Goal: Information Seeking & Learning: Learn about a topic

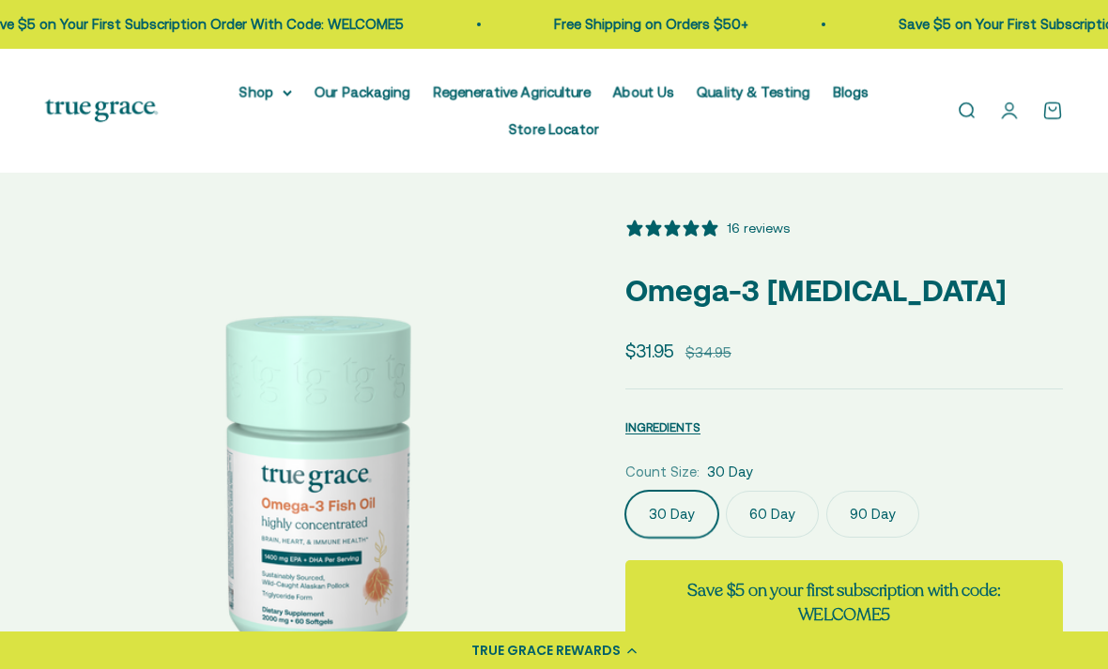
select select "3"
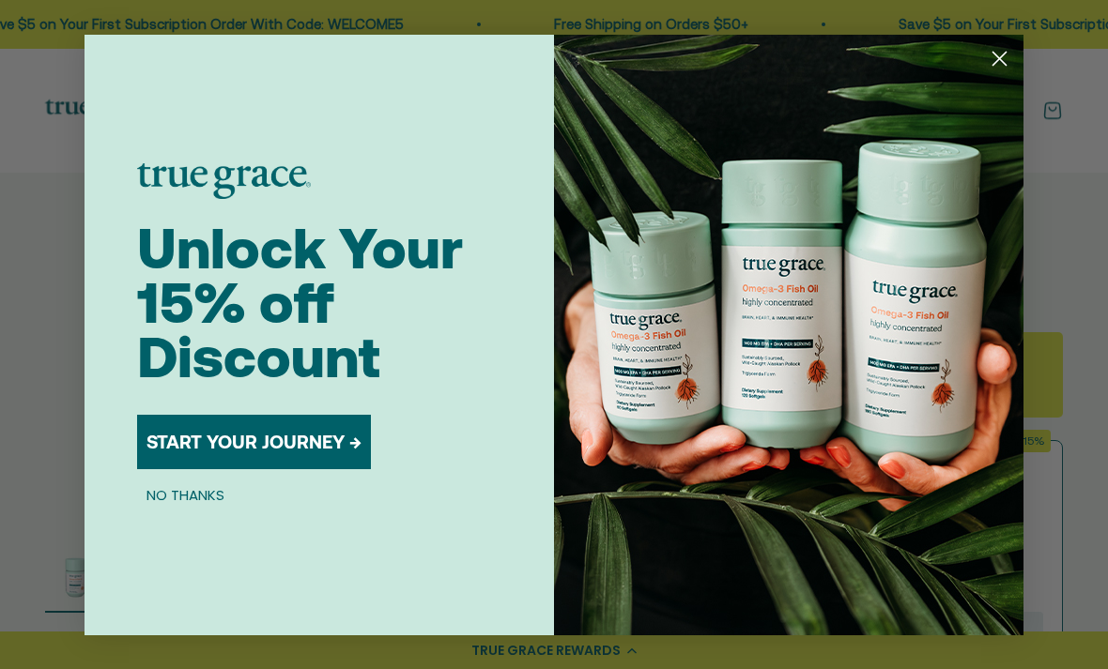
scroll to position [228, 0]
click at [992, 73] on circle "Close dialog" at bounding box center [999, 57] width 31 height 31
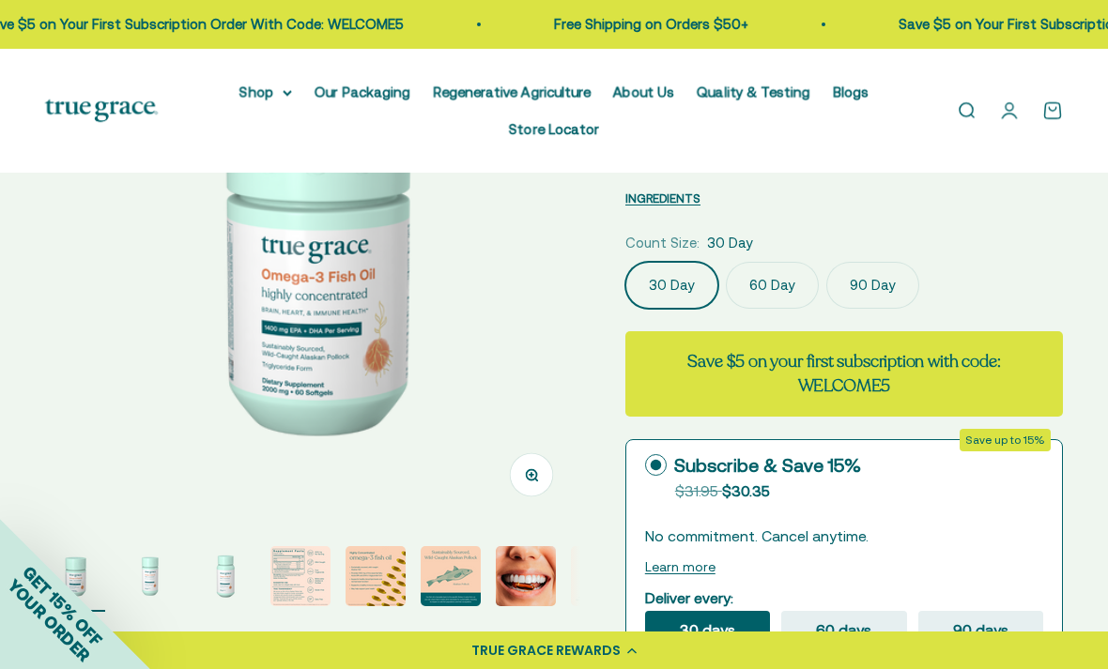
click at [288, 597] on img "Go to item 4" at bounding box center [300, 576] width 60 height 60
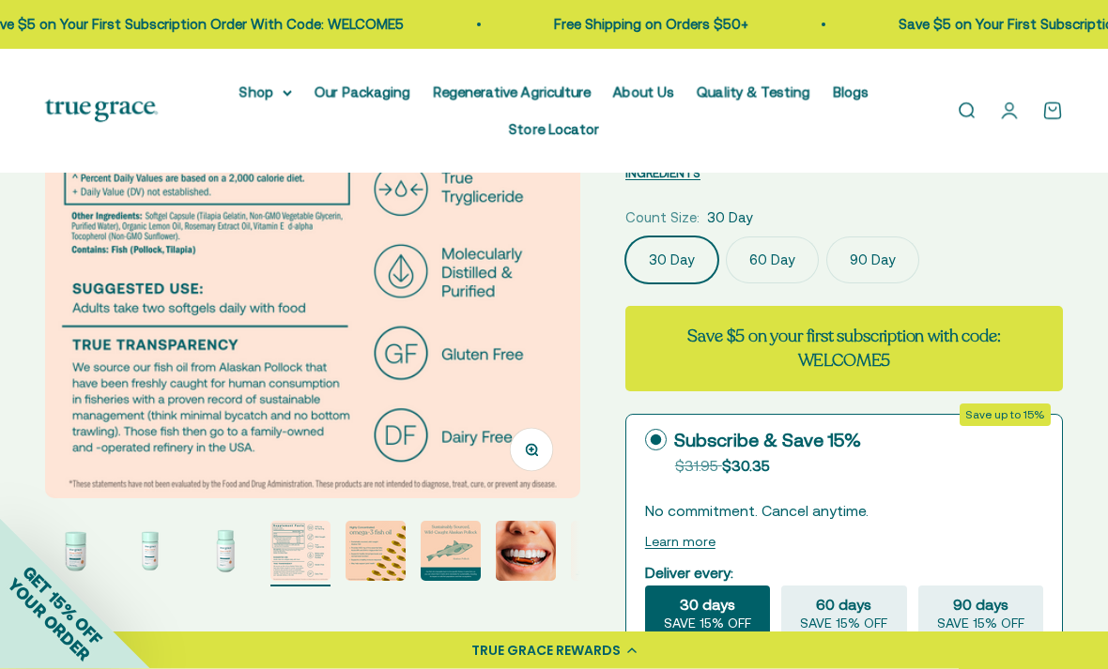
scroll to position [256, 0]
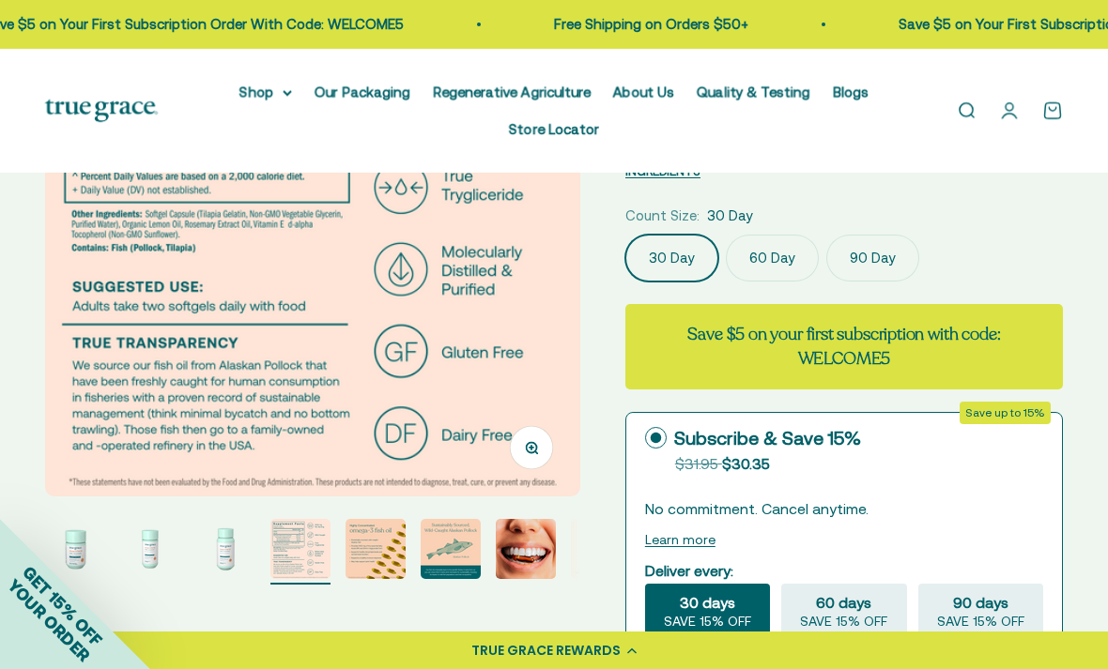
click at [370, 558] on img "Go to item 5" at bounding box center [376, 549] width 60 height 60
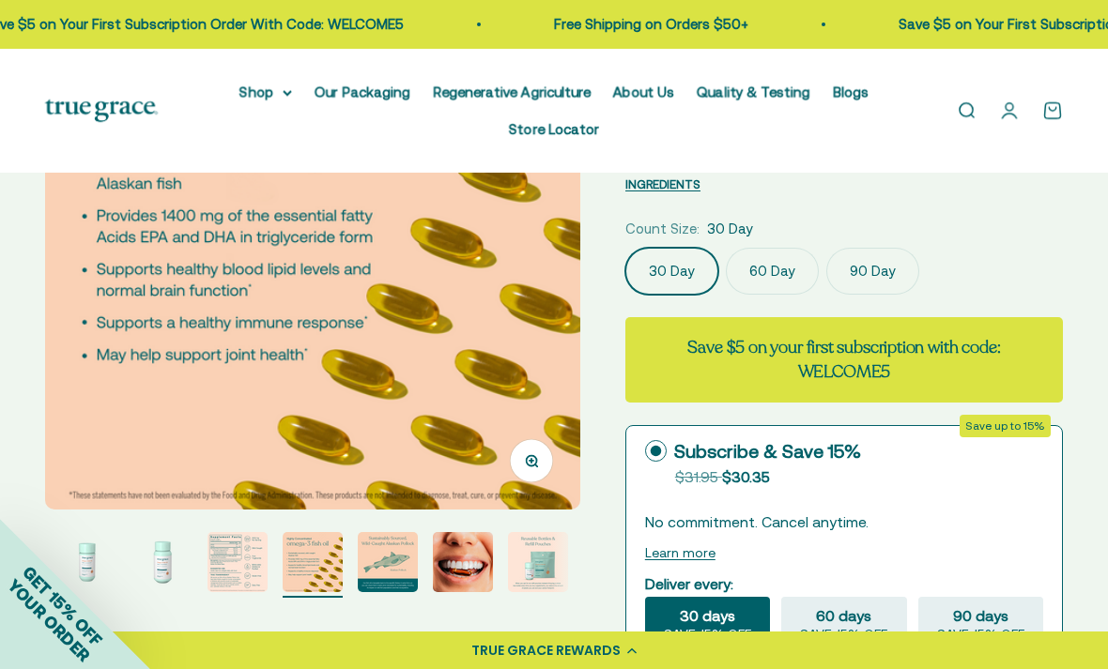
scroll to position [242, 0]
click at [394, 560] on img "Go to item 6" at bounding box center [388, 563] width 60 height 60
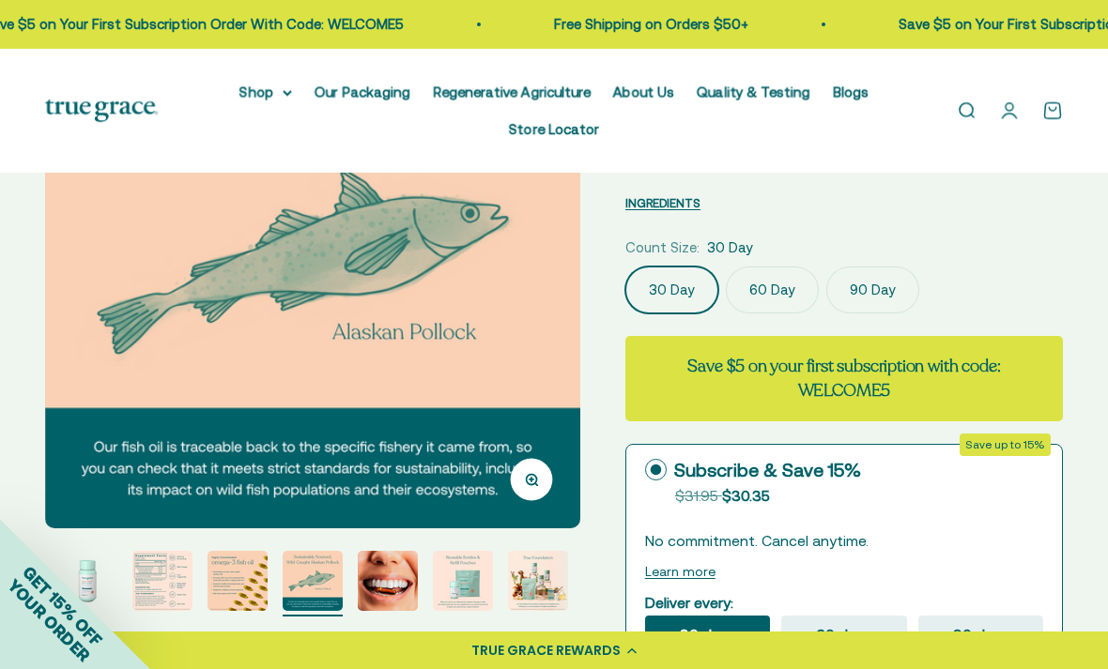
scroll to position [225, 0]
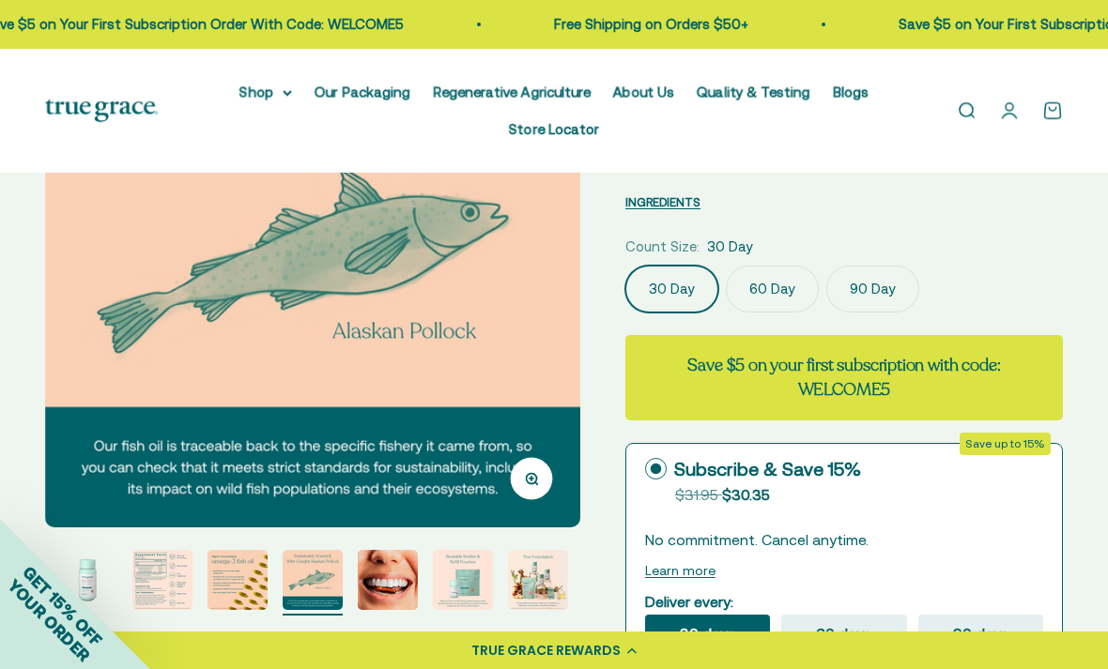
click at [372, 597] on img "Go to item 7" at bounding box center [388, 580] width 60 height 60
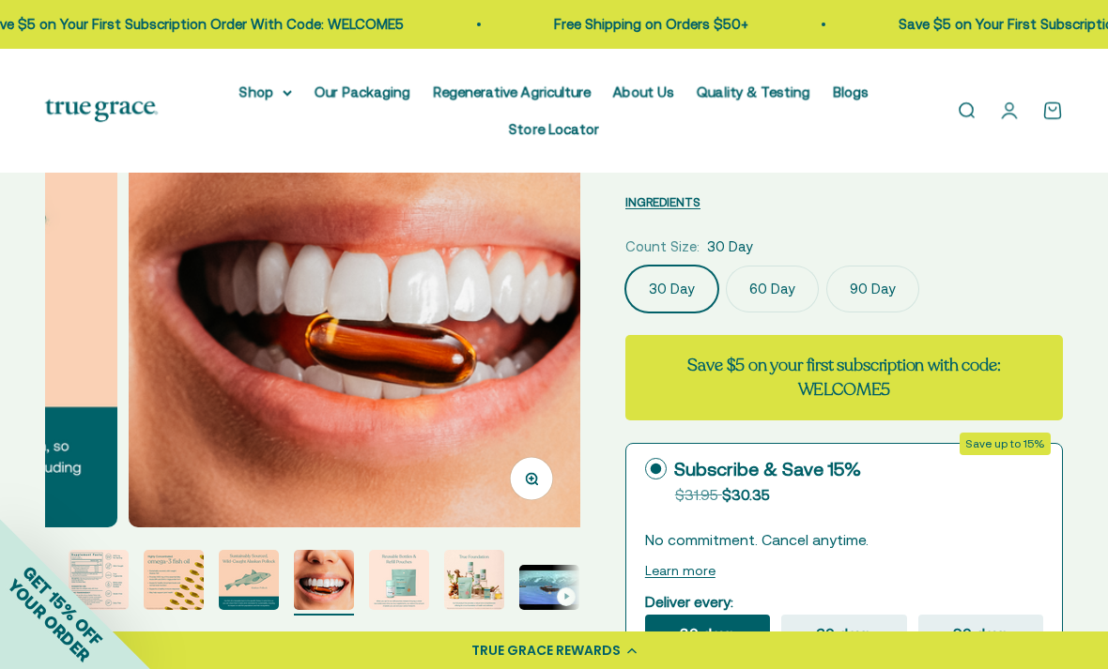
scroll to position [0, 3278]
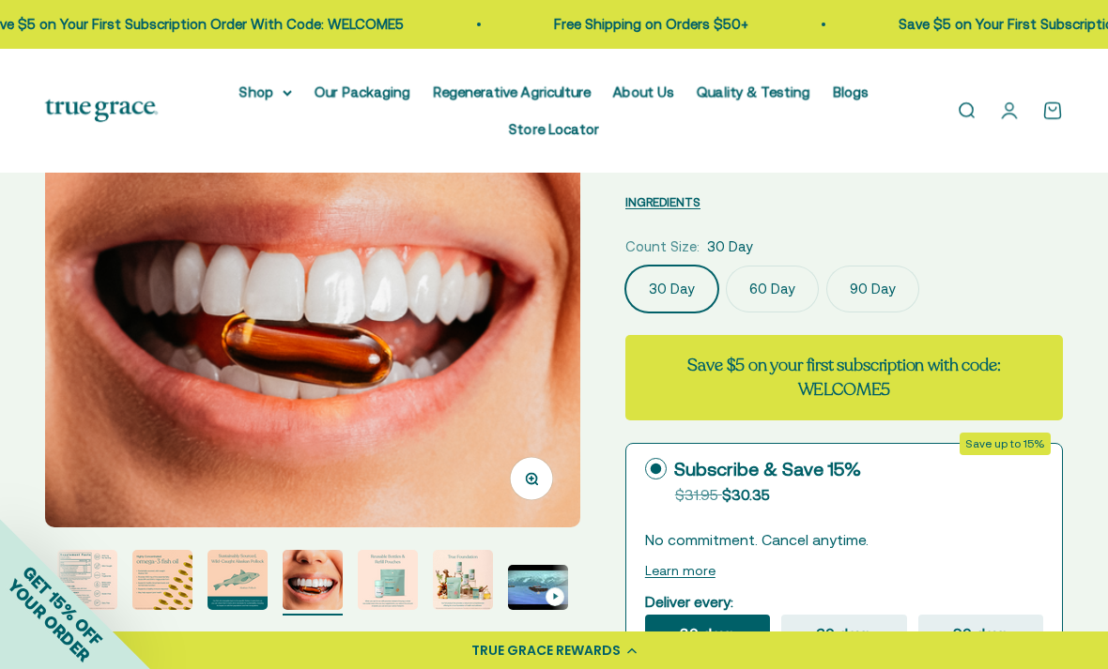
click at [400, 577] on img "Go to item 8" at bounding box center [388, 580] width 60 height 60
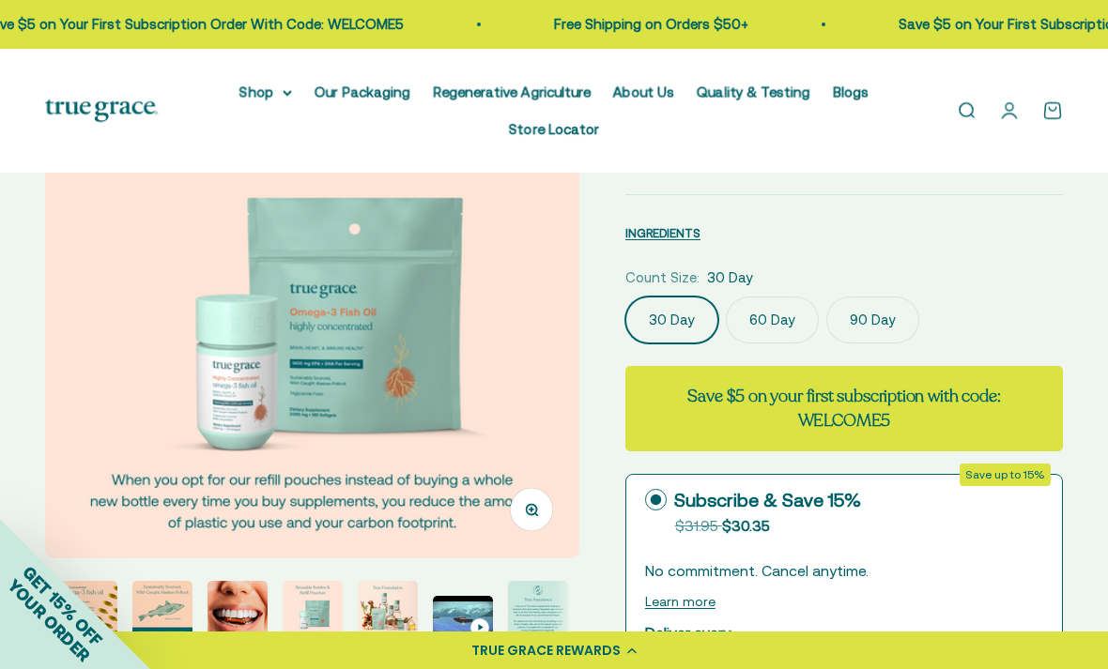
scroll to position [193, 0]
click at [526, 602] on img "Go to item 11" at bounding box center [538, 612] width 60 height 60
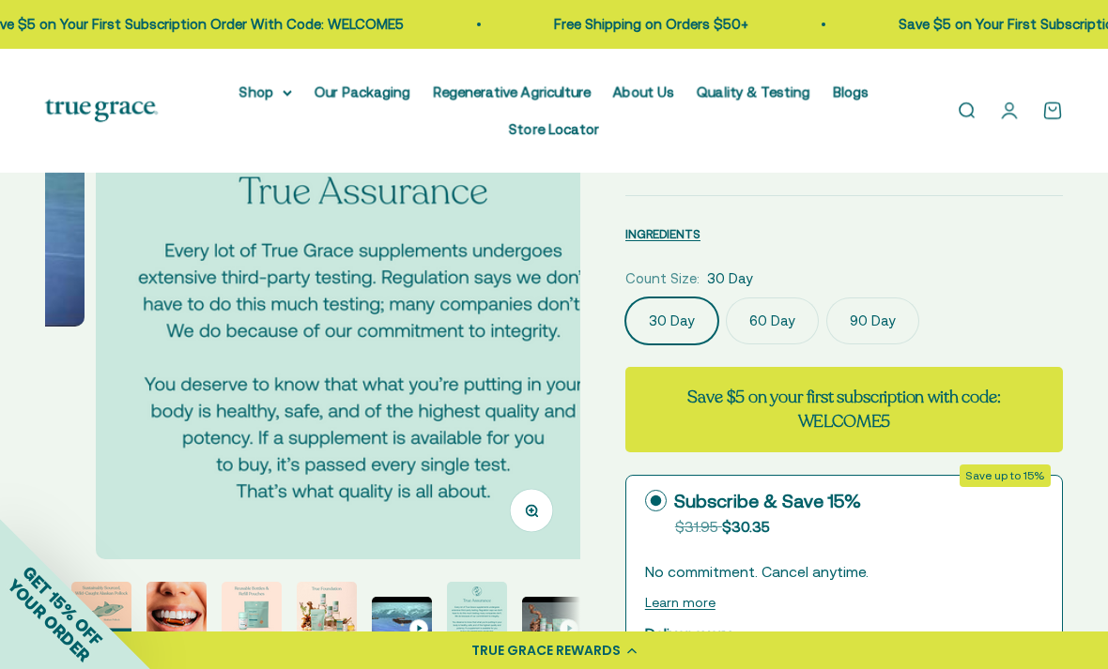
scroll to position [0, 5463]
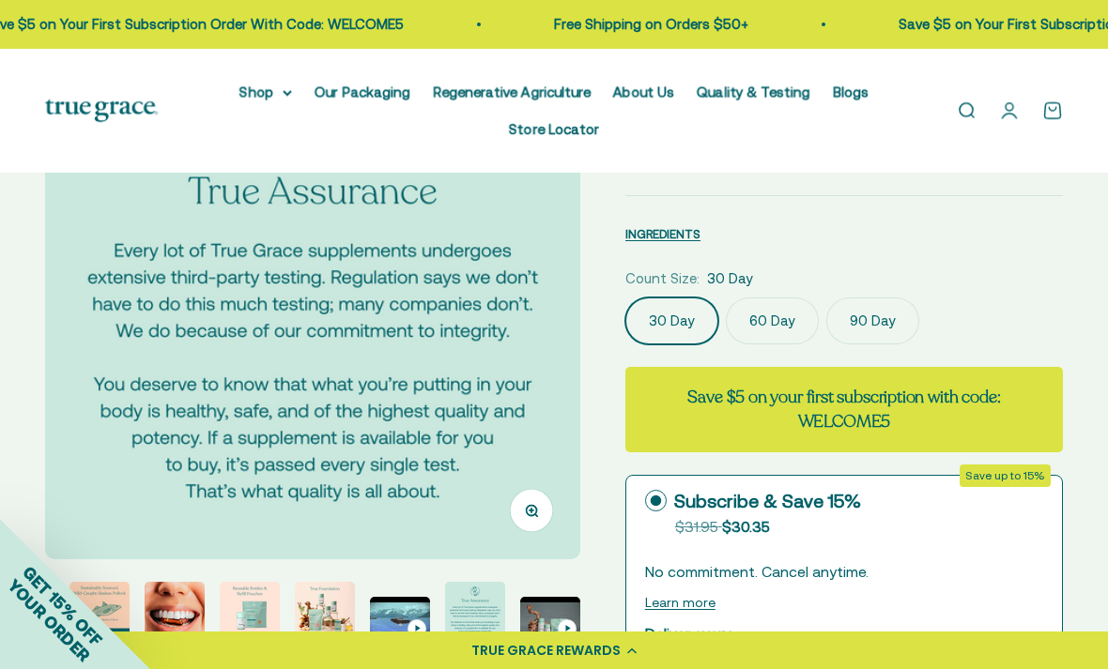
click at [313, 622] on img "Go to item 9" at bounding box center [325, 612] width 60 height 60
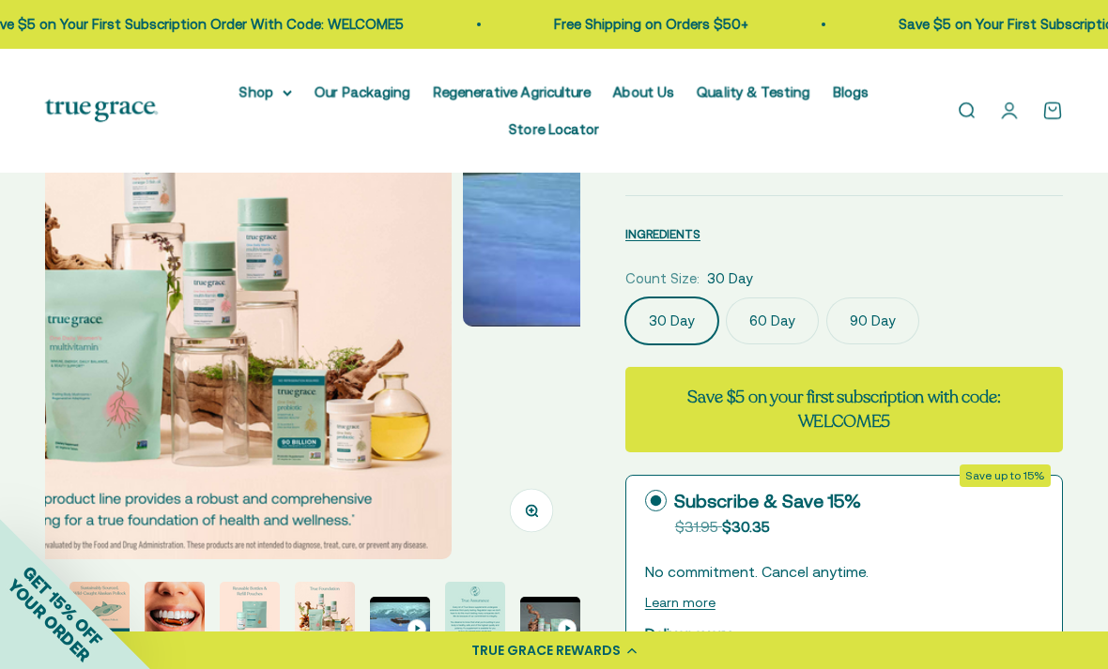
scroll to position [0, 4370]
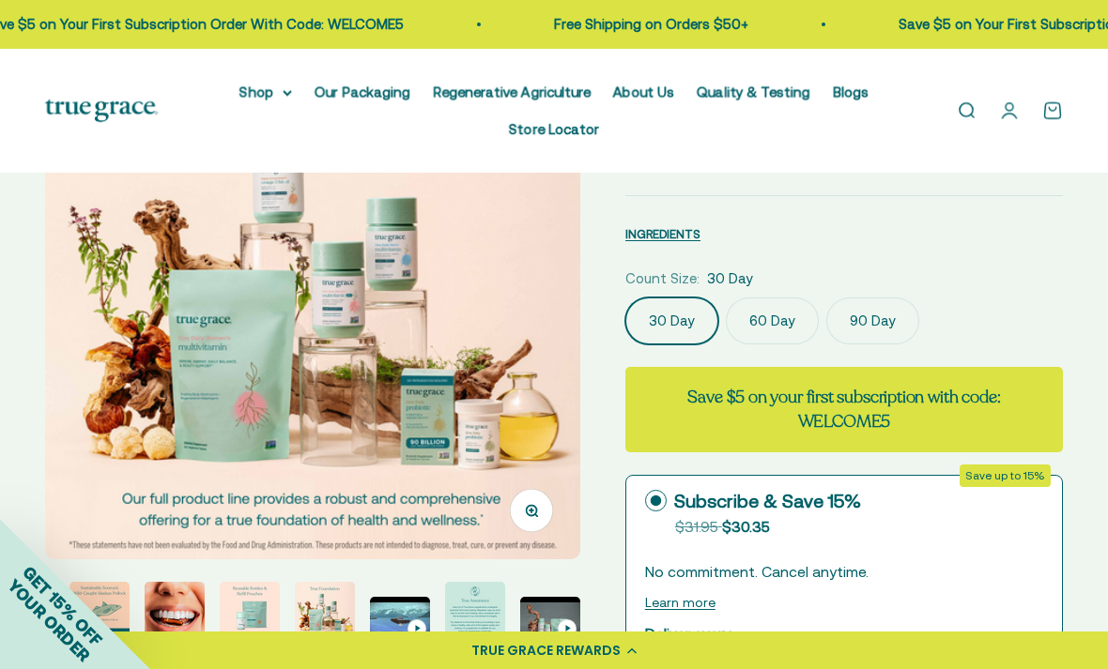
click at [465, 622] on img "Go to item 11" at bounding box center [475, 612] width 60 height 60
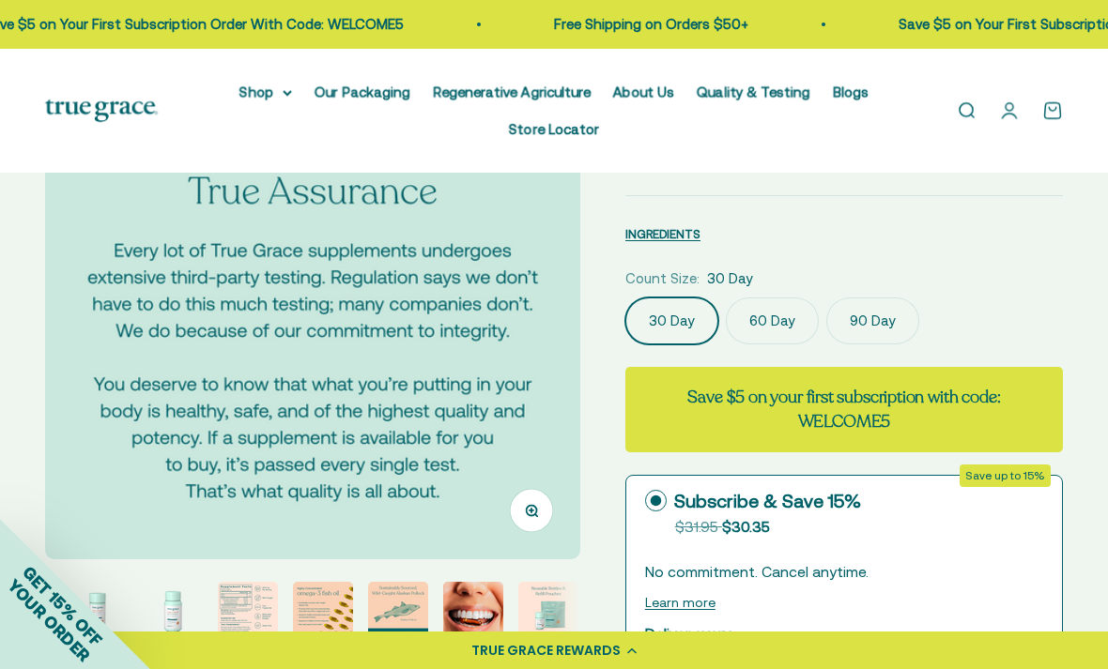
scroll to position [0, 49]
click at [244, 621] on img "Go to item 4" at bounding box center [252, 612] width 60 height 60
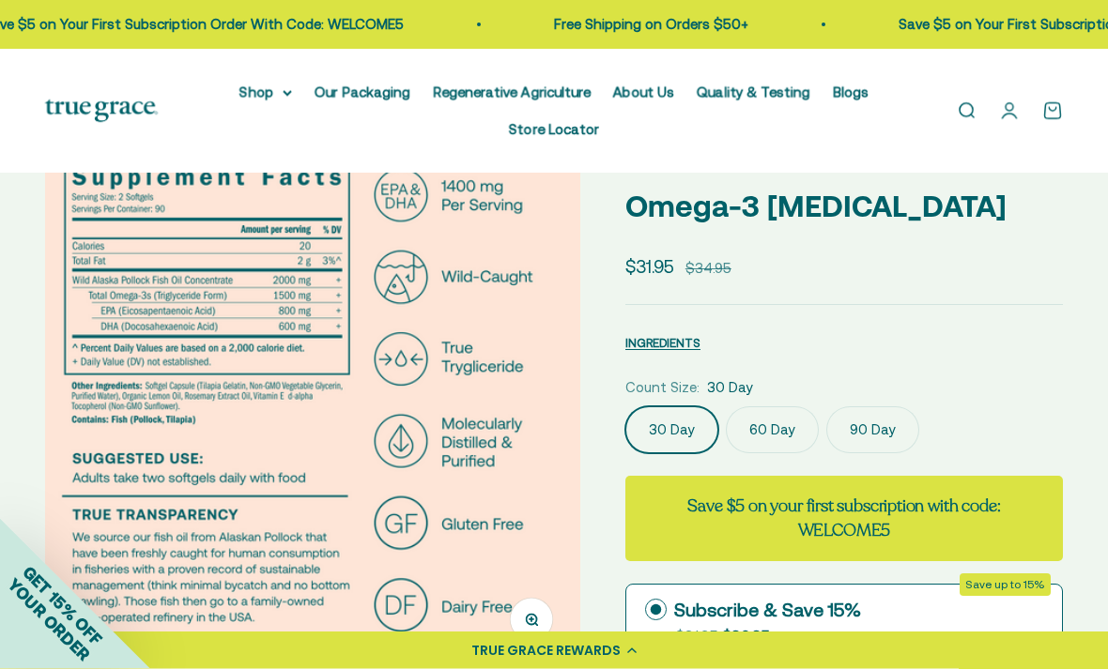
scroll to position [0, 0]
